Goal: Navigation & Orientation: Find specific page/section

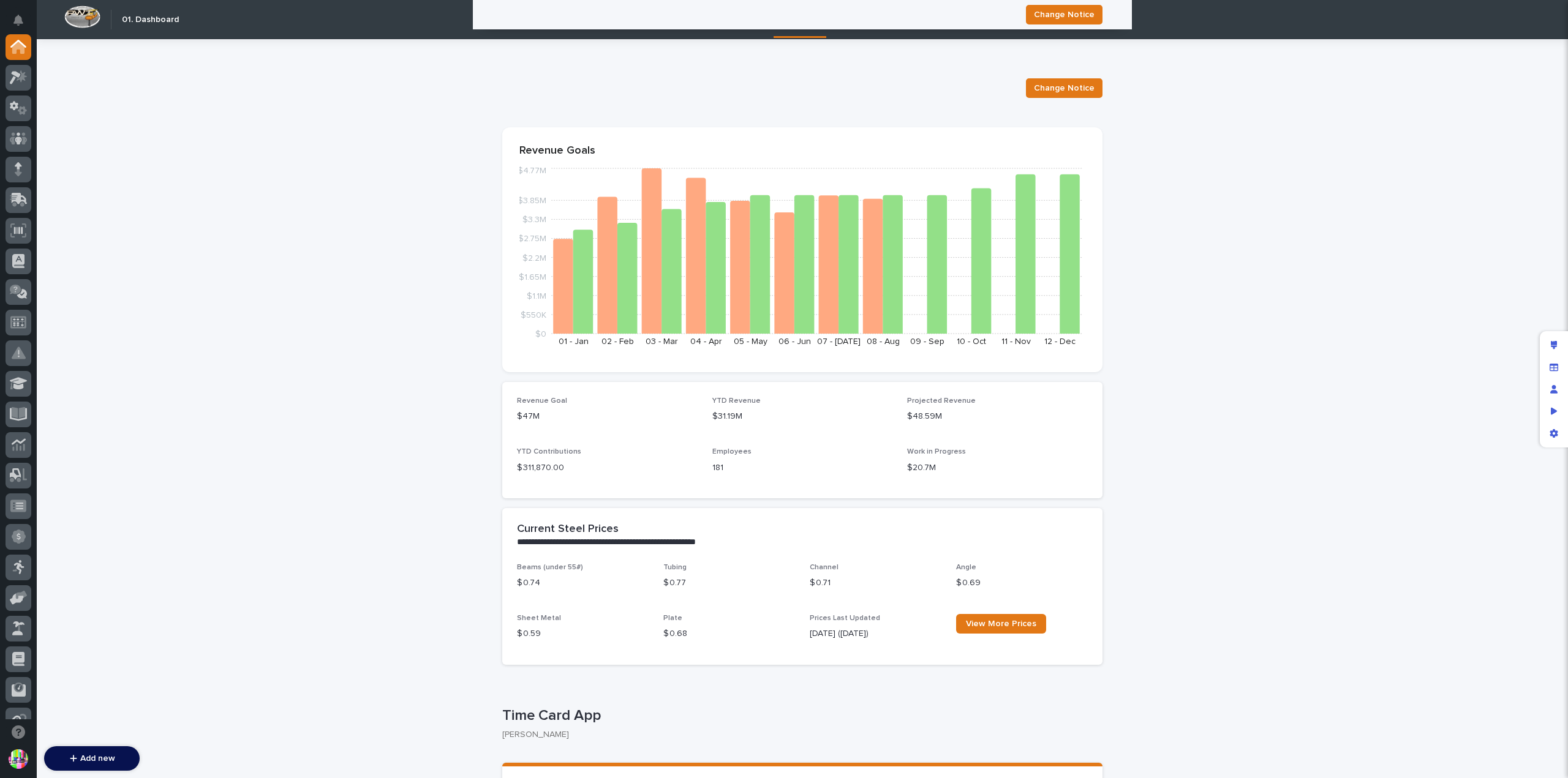
scroll to position [1469, 0]
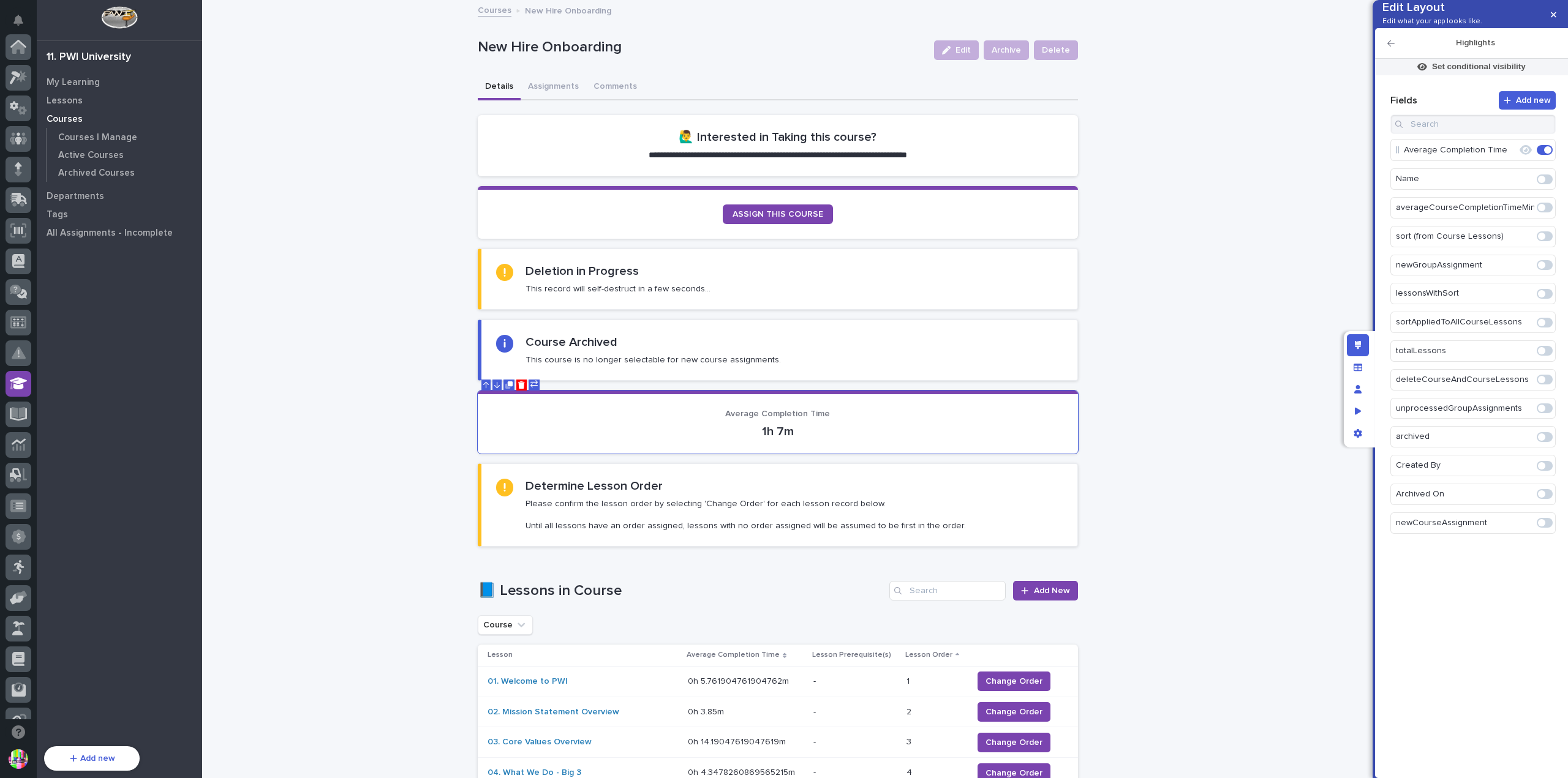
scroll to position [264, 0]
drag, startPoint x: 1551, startPoint y: 14, endPoint x: 1488, endPoint y: 138, distance: 139.1
click at [1551, 13] on icon "button" at bounding box center [1553, 14] width 5 height 9
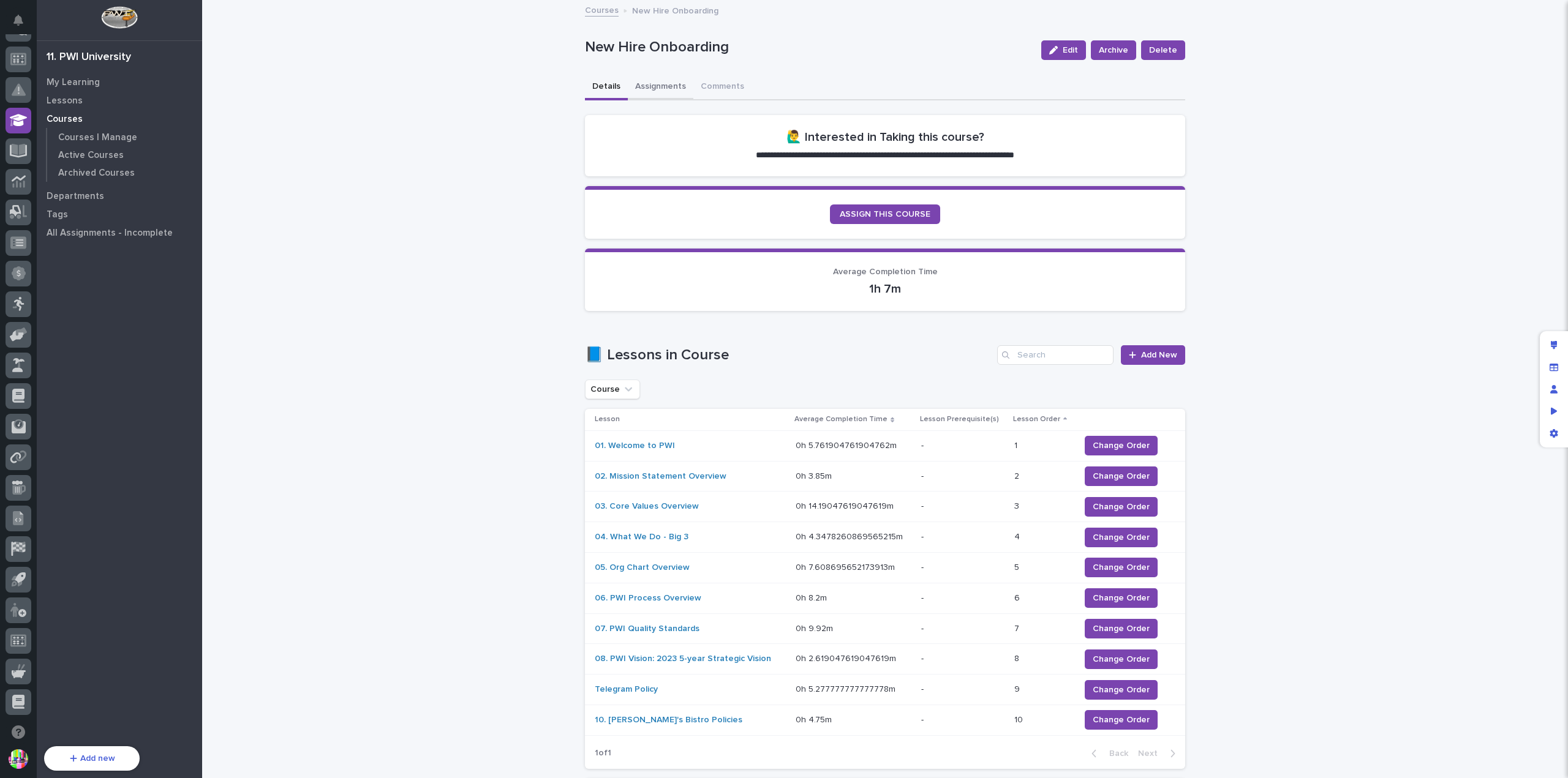
click at [671, 84] on button "Assignments" at bounding box center [660, 87] width 65 height 26
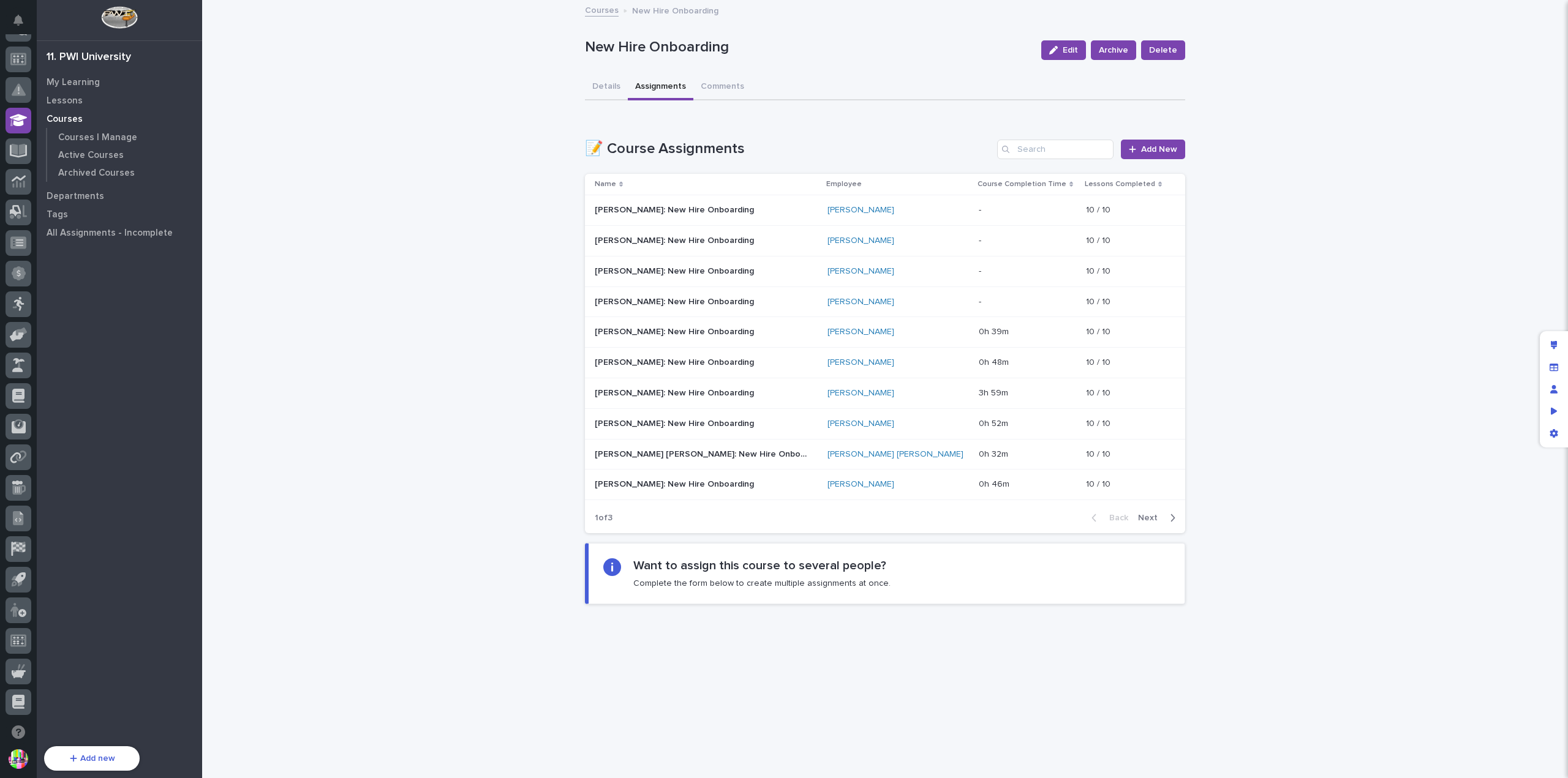
click at [981, 388] on p at bounding box center [1028, 393] width 98 height 11
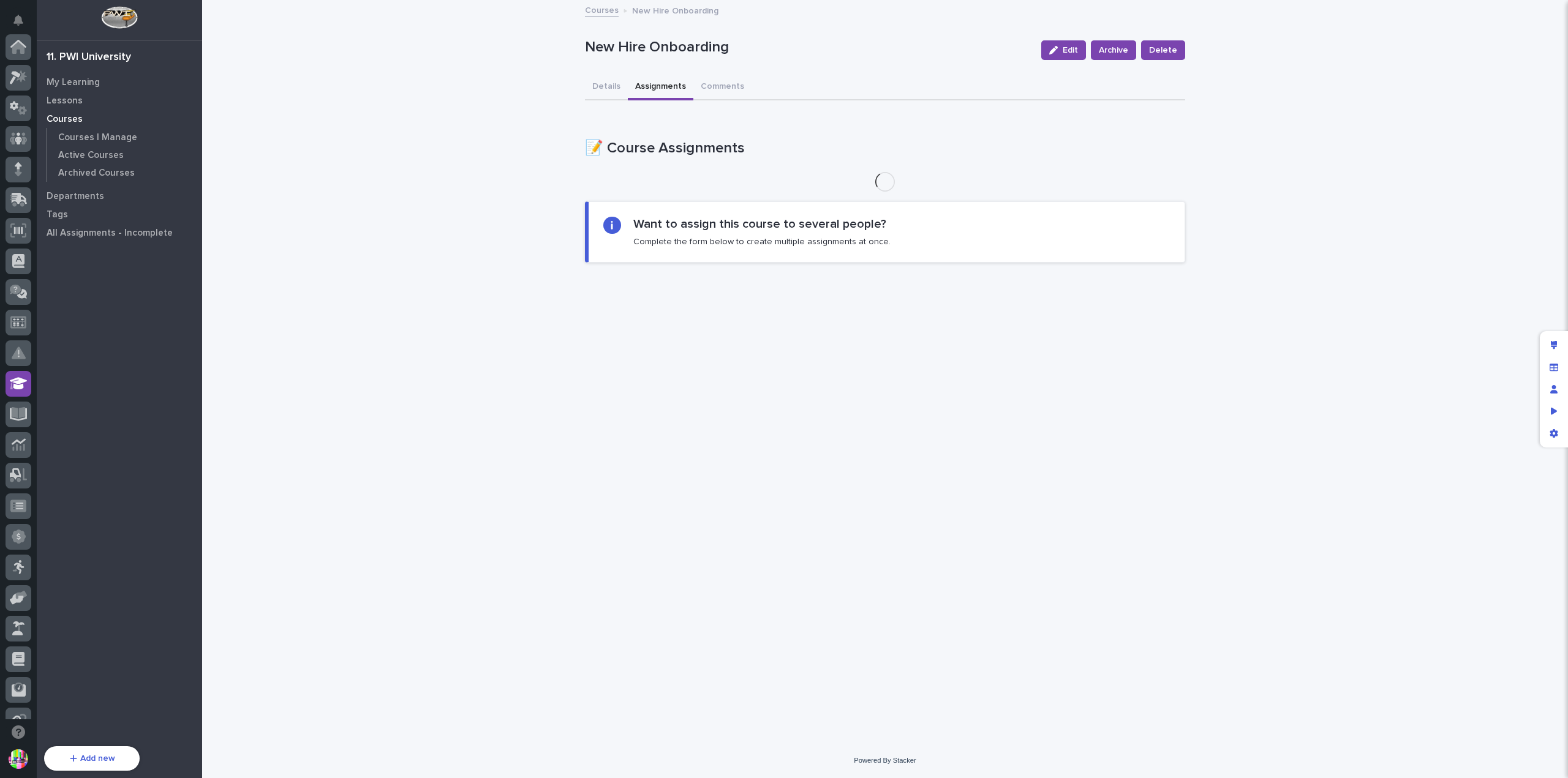
scroll to position [264, 0]
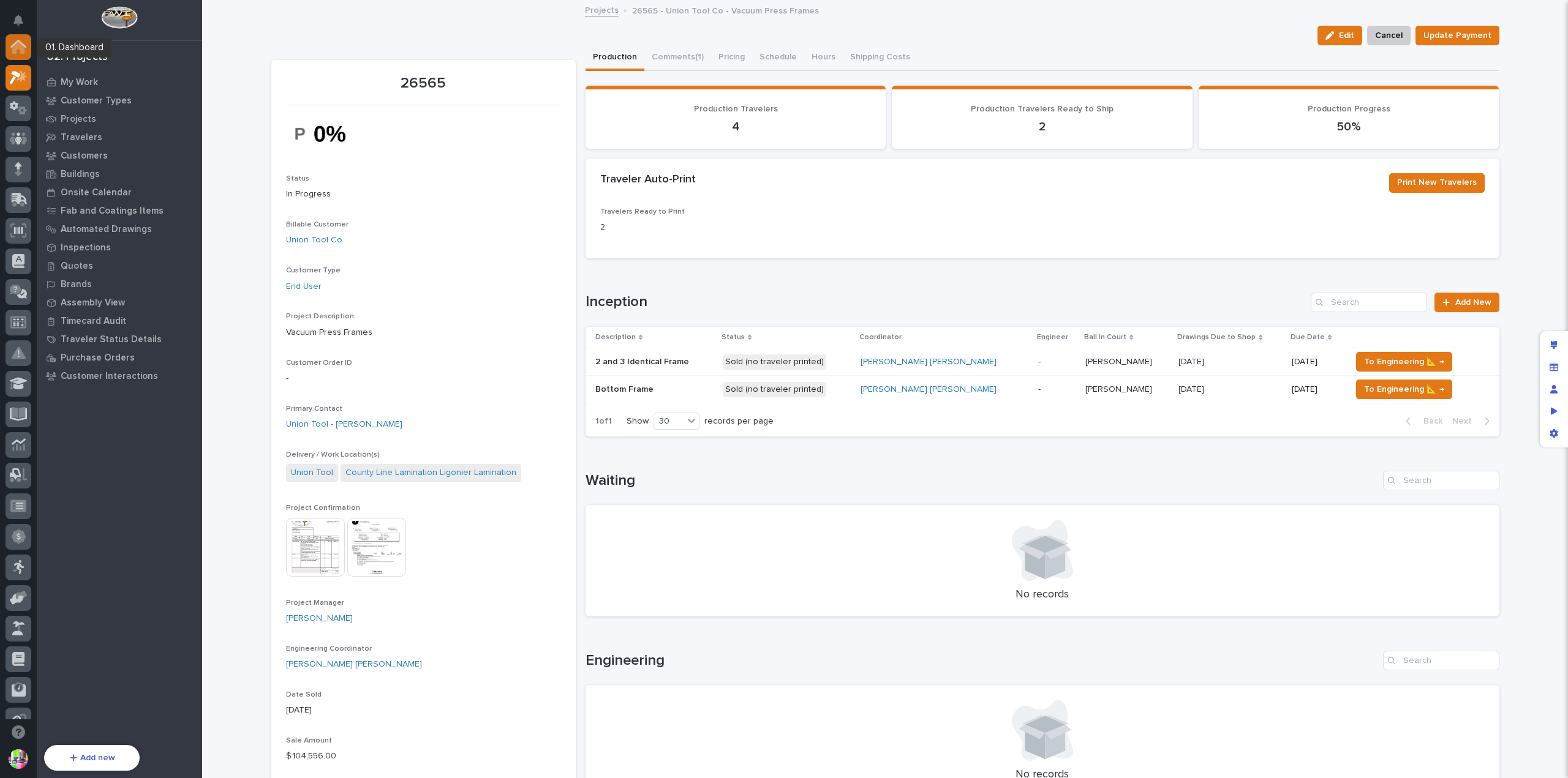
click at [28, 39] on div at bounding box center [18, 47] width 26 height 26
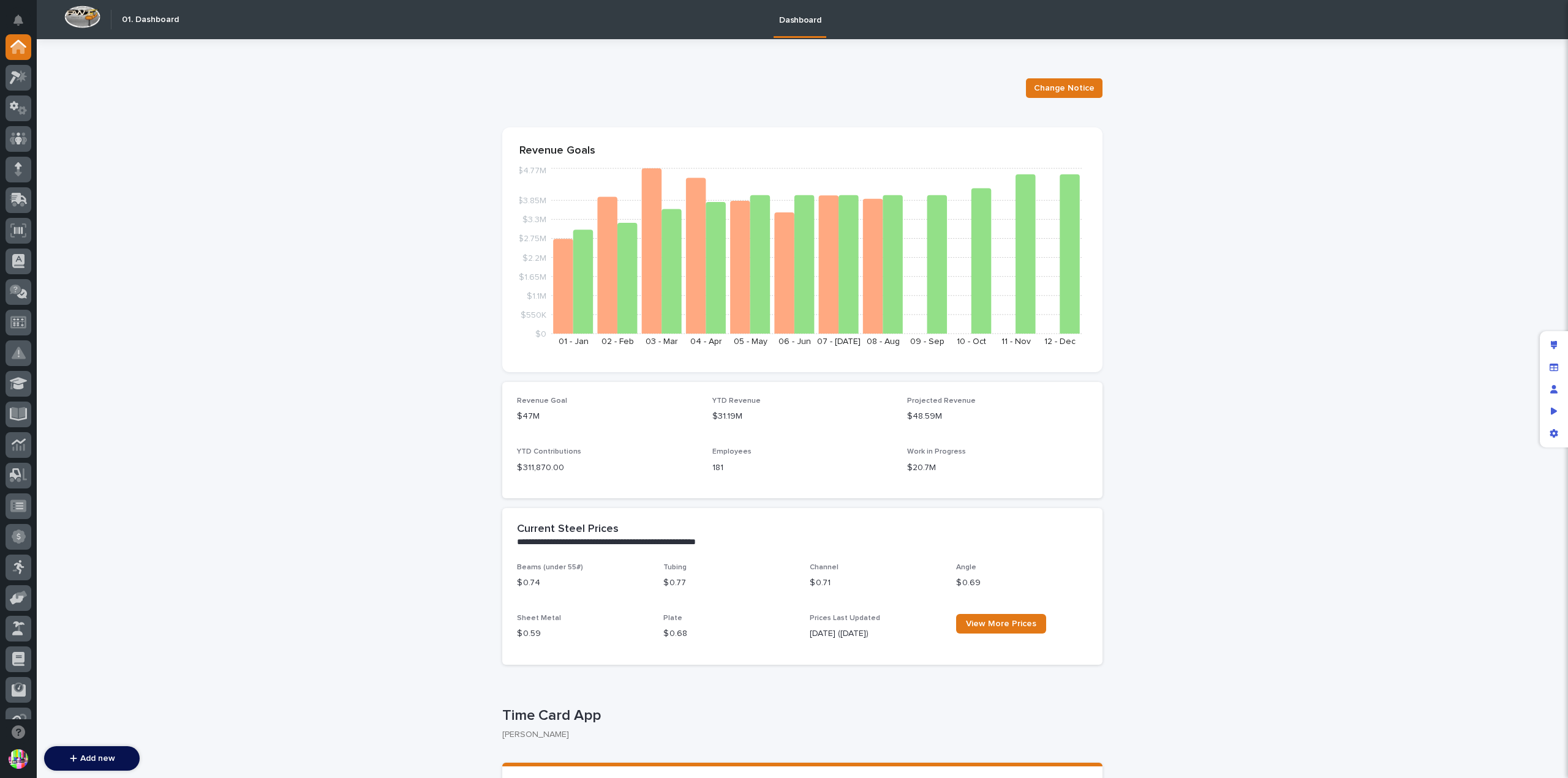
scroll to position [1184, 0]
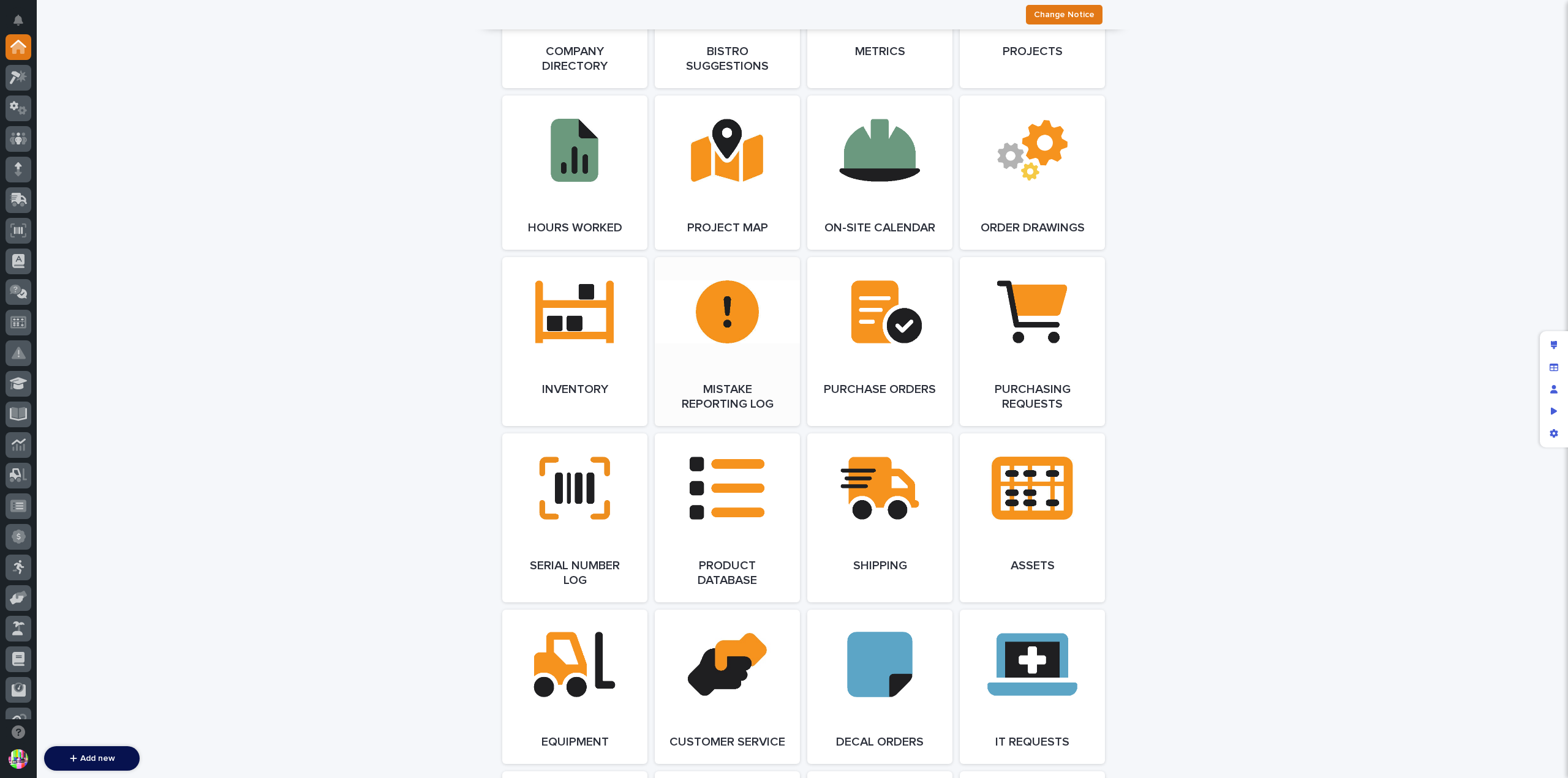
click at [732, 385] on link "Open Link" at bounding box center [727, 341] width 145 height 169
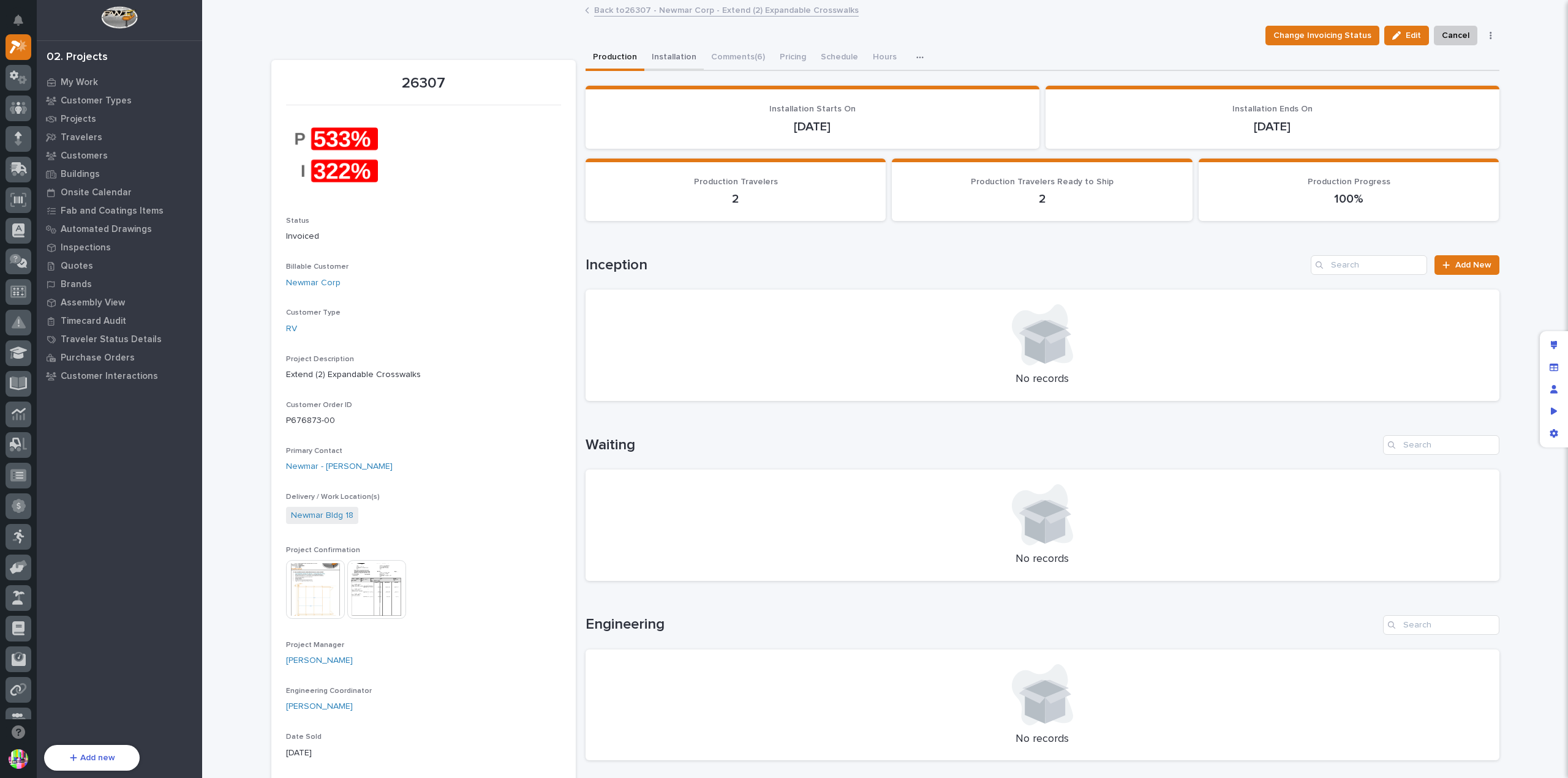
click at [672, 58] on button "Installation" at bounding box center [674, 58] width 59 height 26
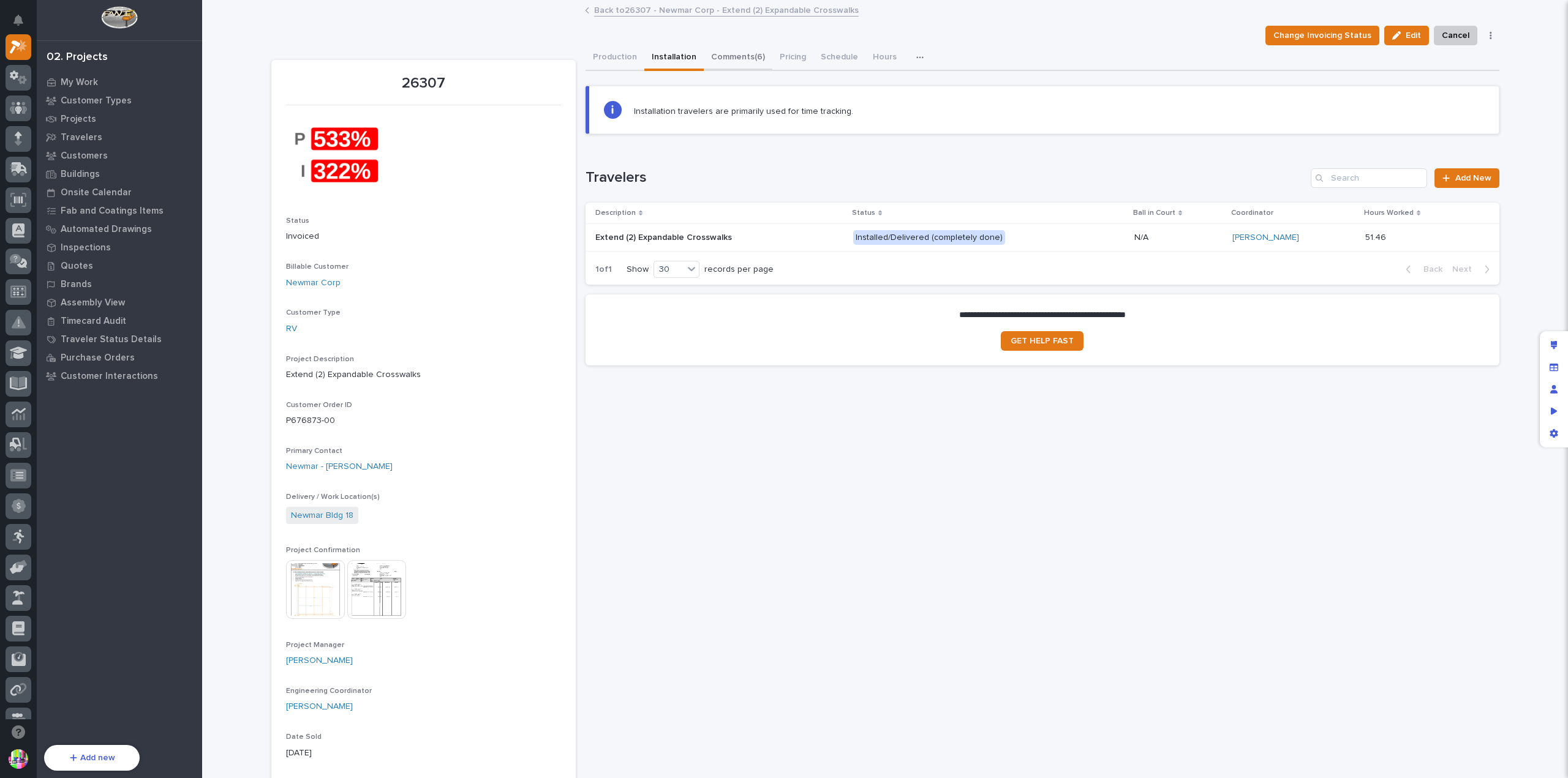
click at [731, 57] on button "Comments (6)" at bounding box center [738, 58] width 69 height 26
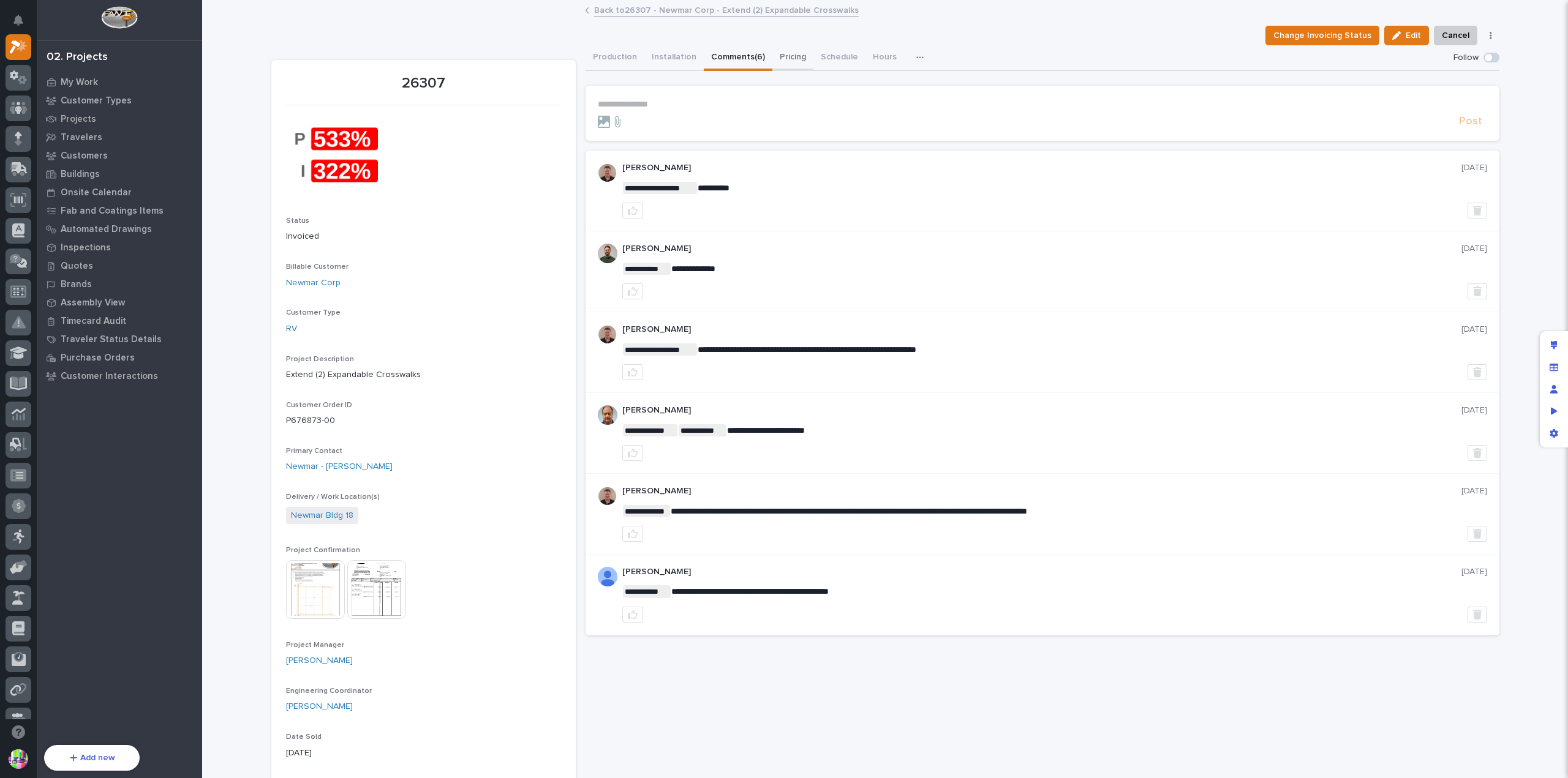
click at [790, 51] on button "Pricing" at bounding box center [793, 58] width 41 height 26
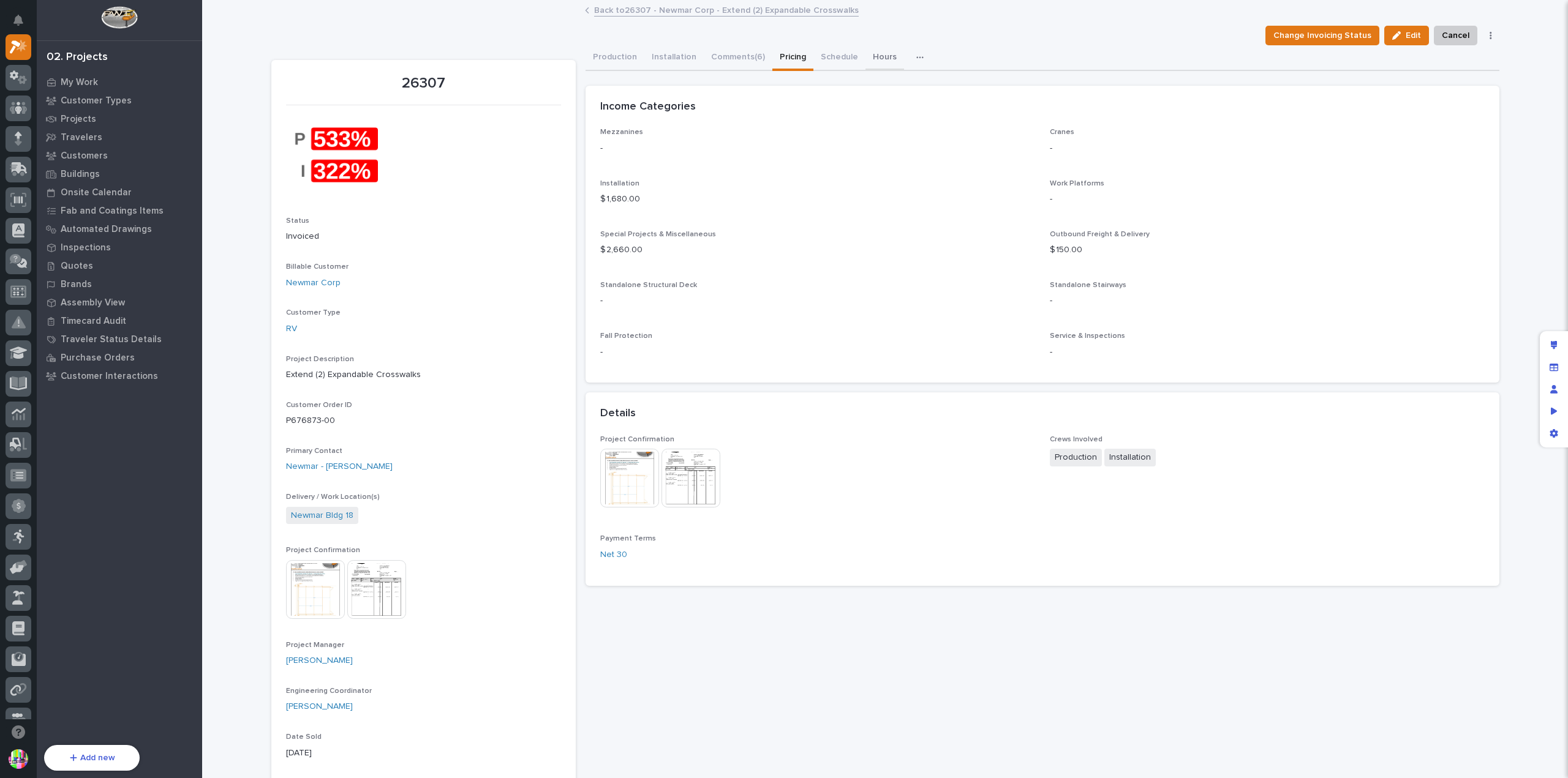
click at [878, 52] on button "Hours" at bounding box center [885, 58] width 39 height 26
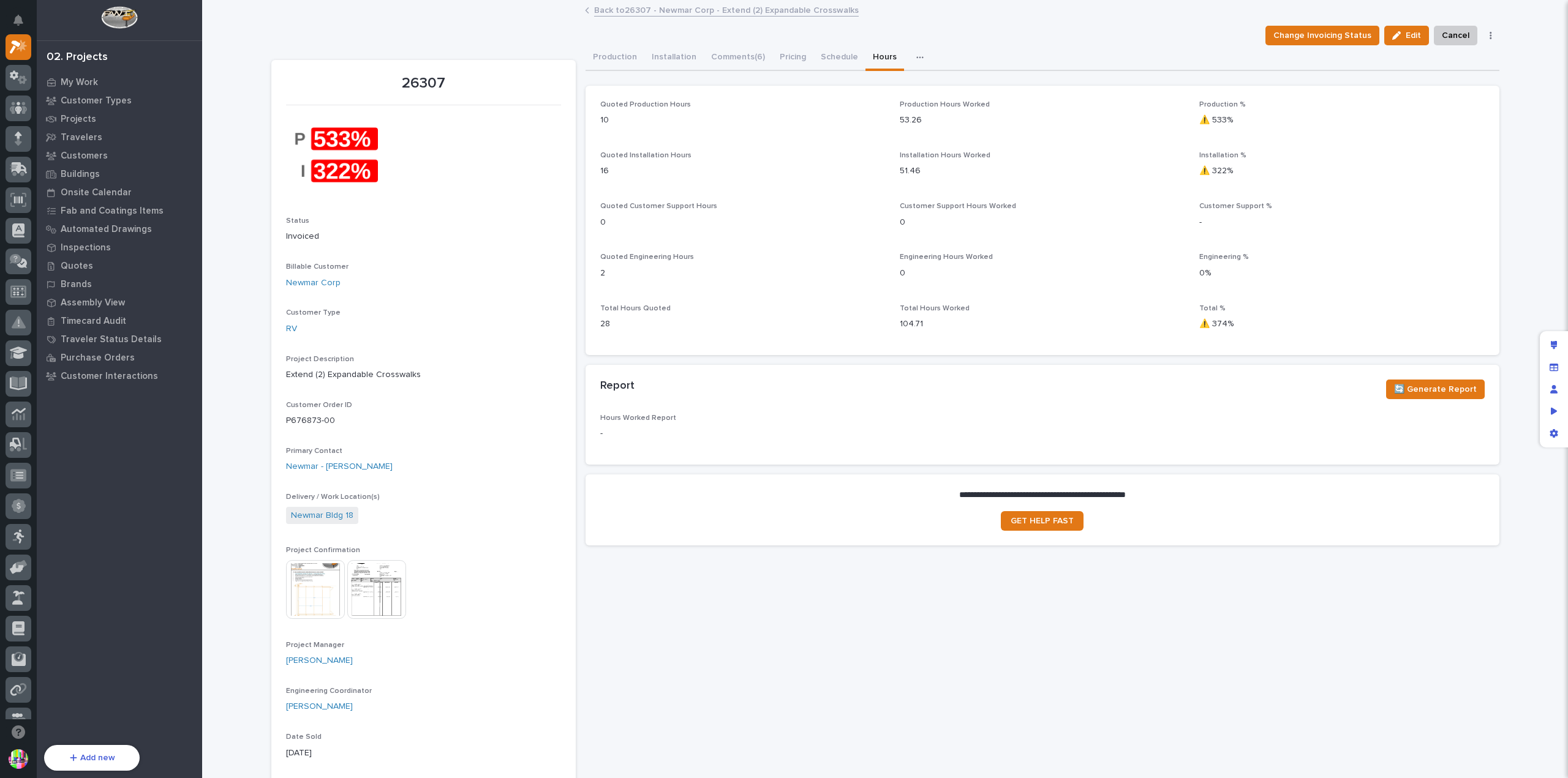
click at [317, 576] on img at bounding box center [315, 589] width 59 height 59
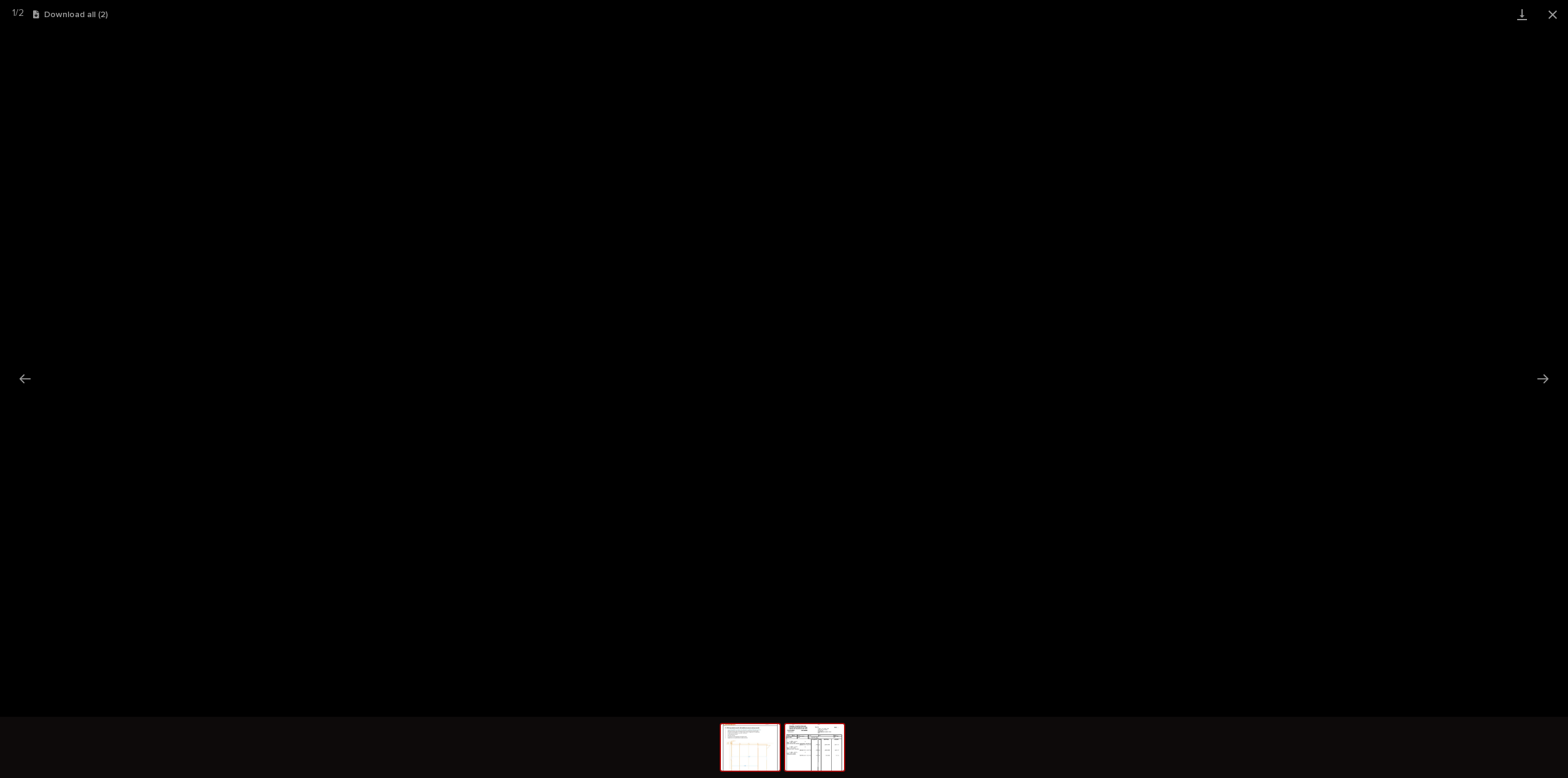
click at [817, 749] on img at bounding box center [814, 747] width 59 height 47
click at [1555, 22] on button "Close gallery" at bounding box center [1553, 14] width 30 height 29
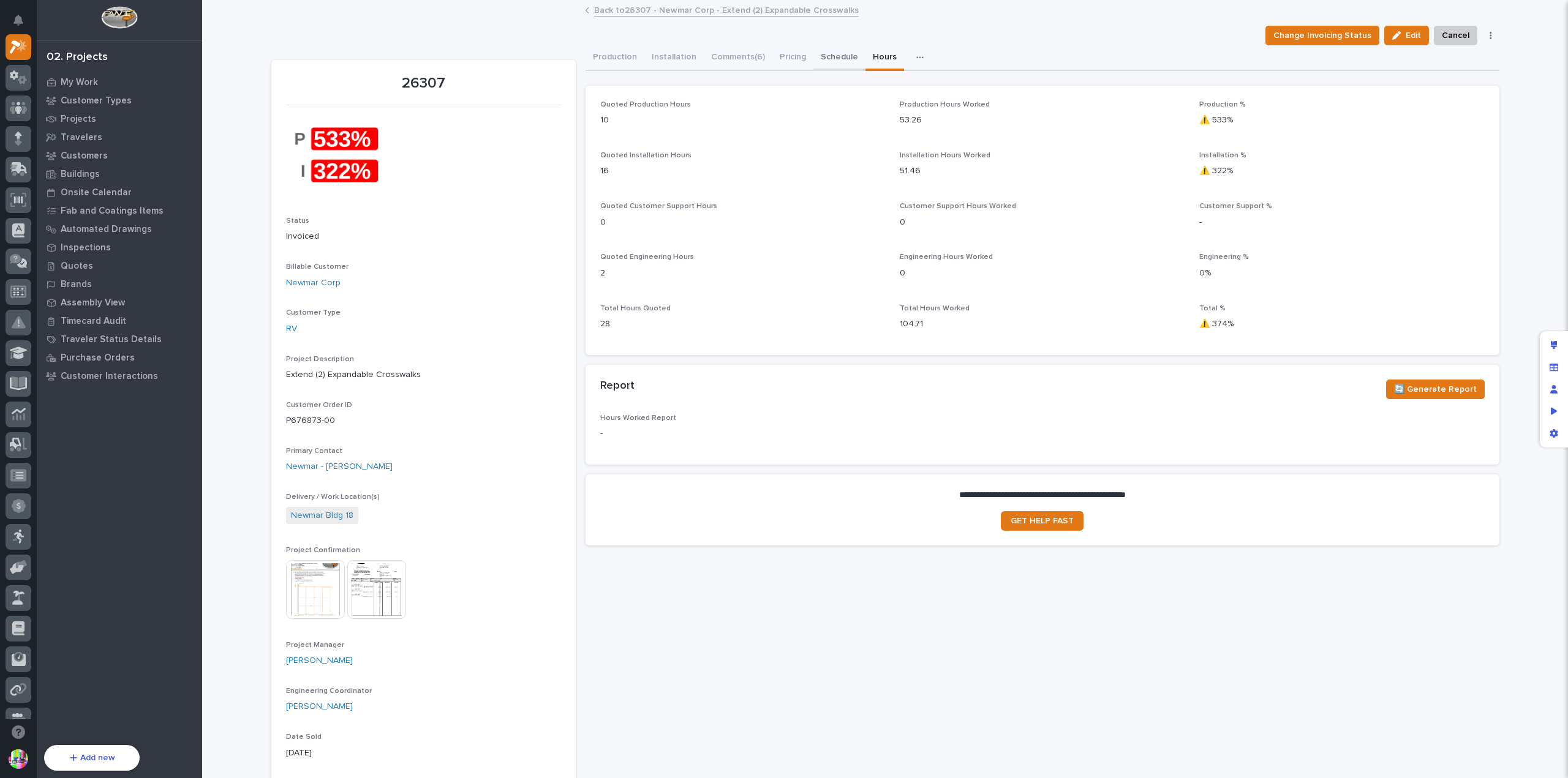
click at [833, 55] on button "Schedule" at bounding box center [839, 58] width 52 height 26
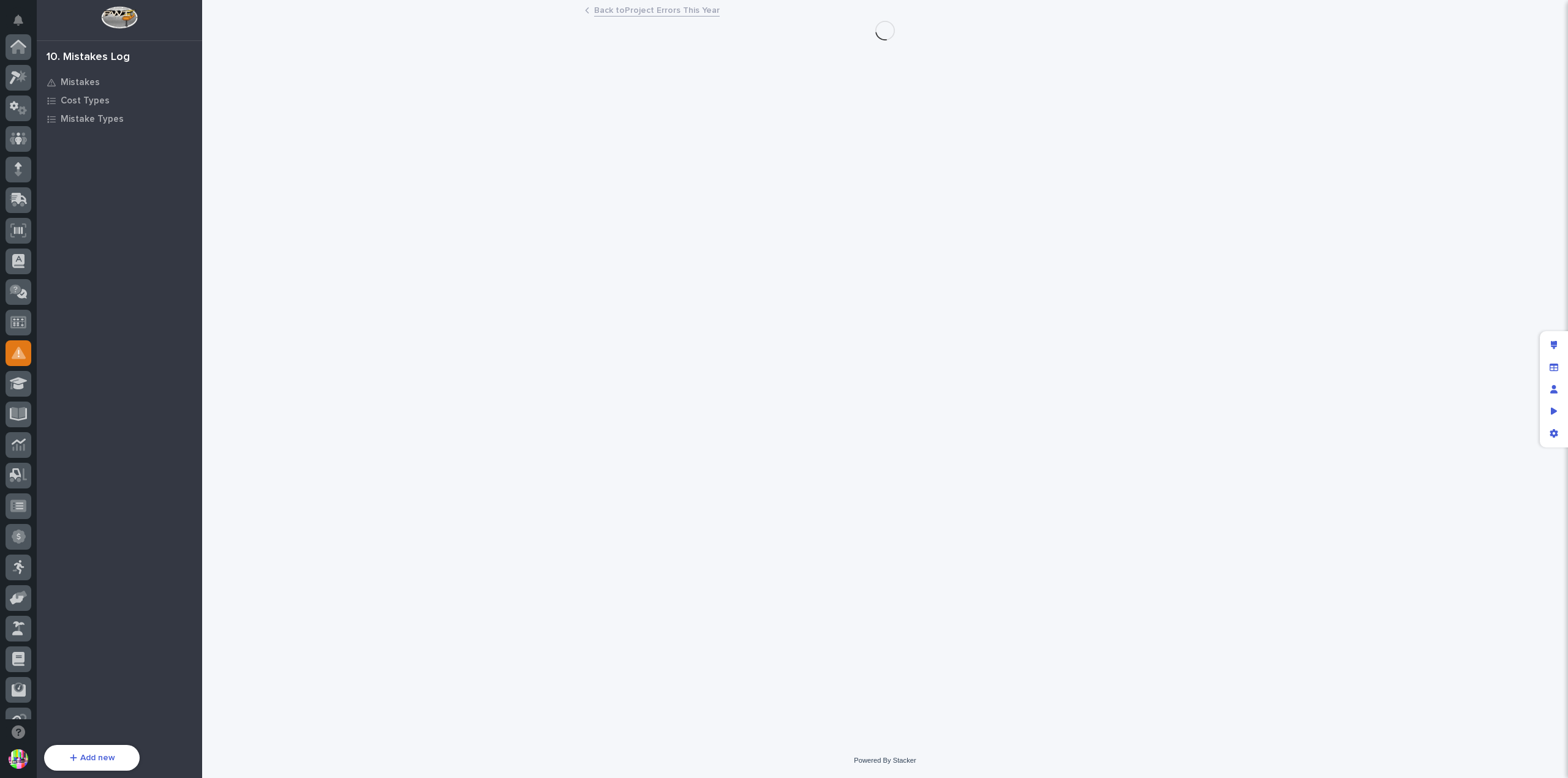
scroll to position [264, 0]
